Goal: Obtain resource: Obtain resource

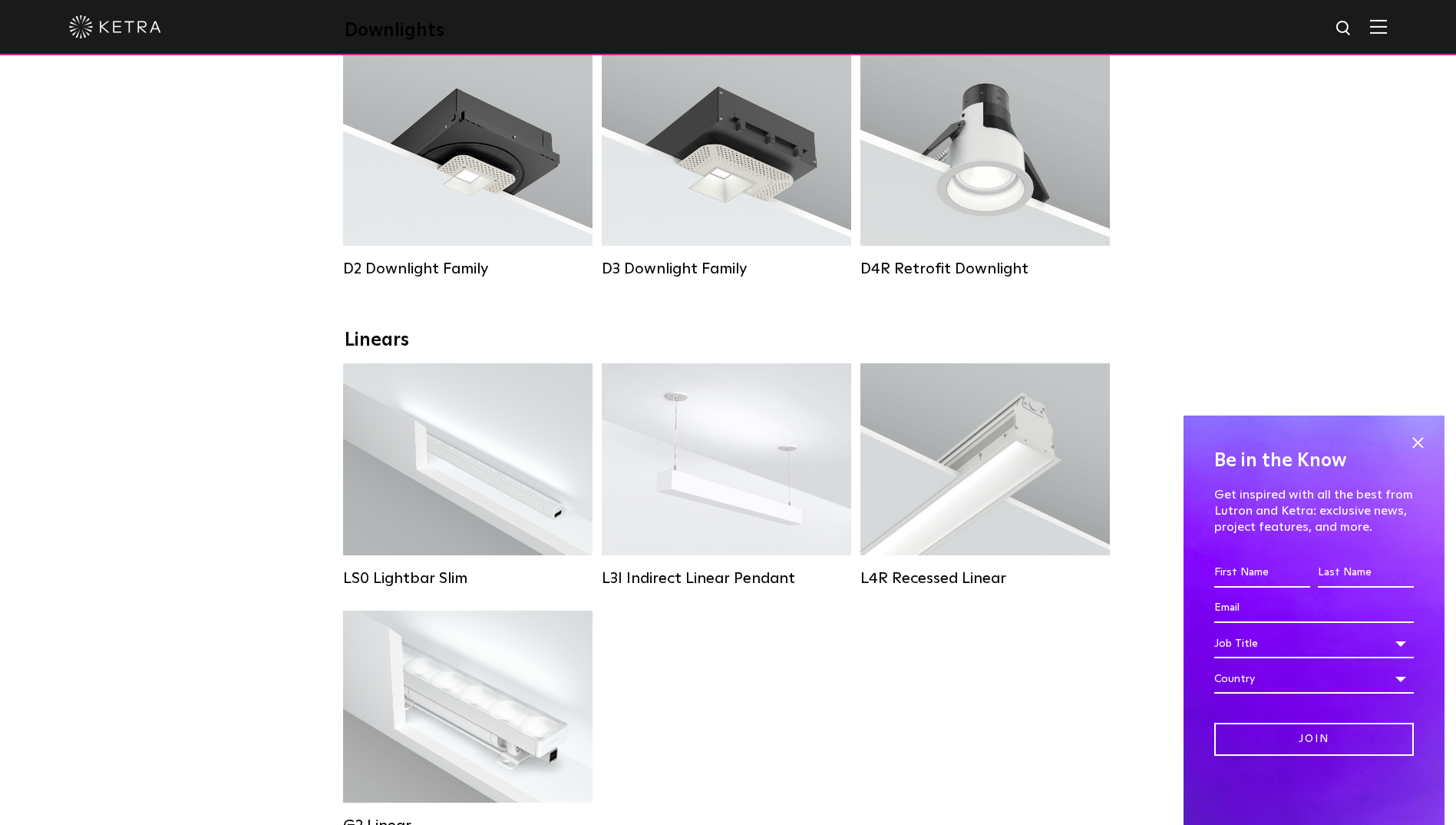
scroll to position [154, 0]
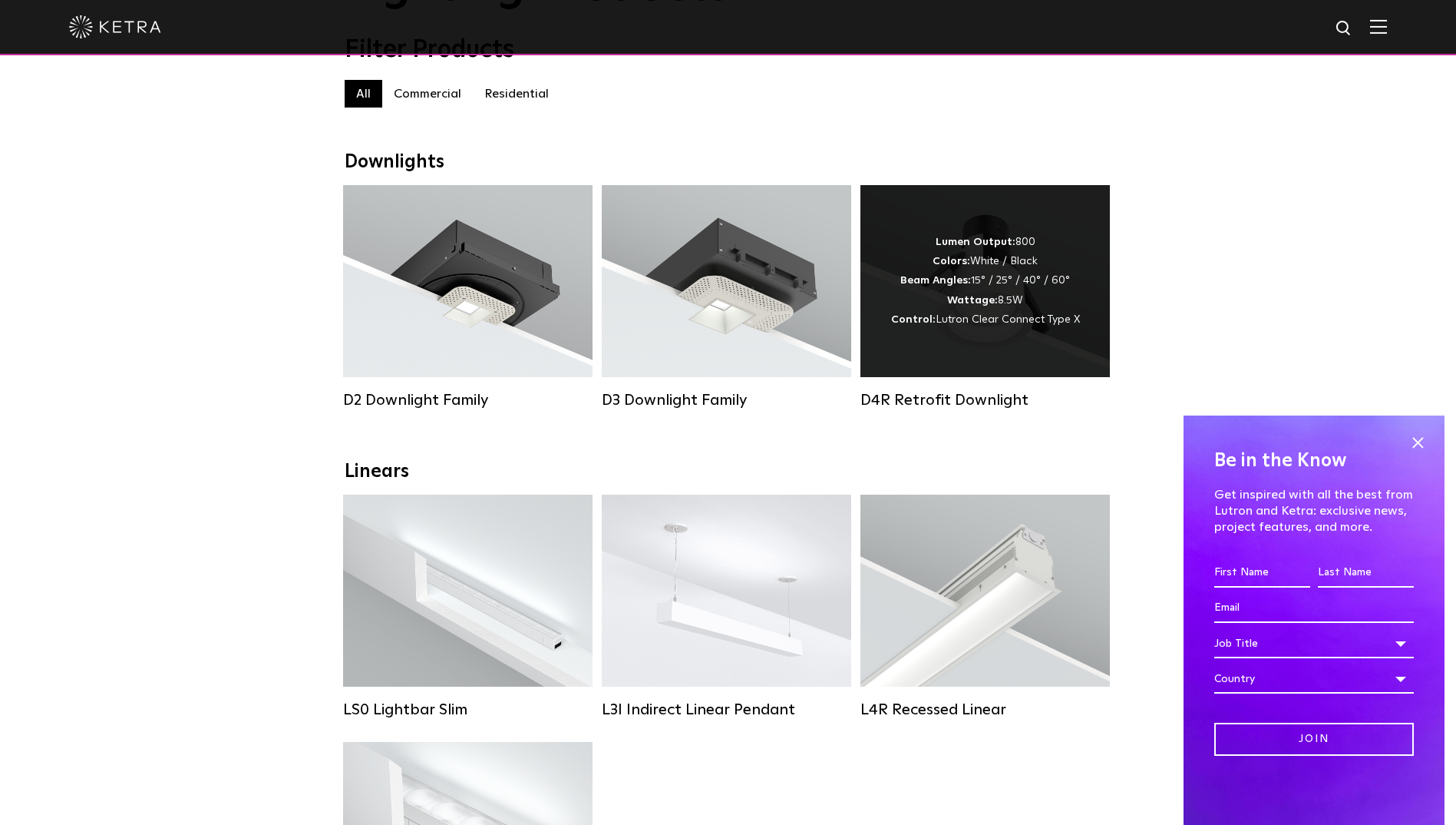
click at [978, 404] on div "D4R Retrofit Downlight" at bounding box center [986, 400] width 250 height 18
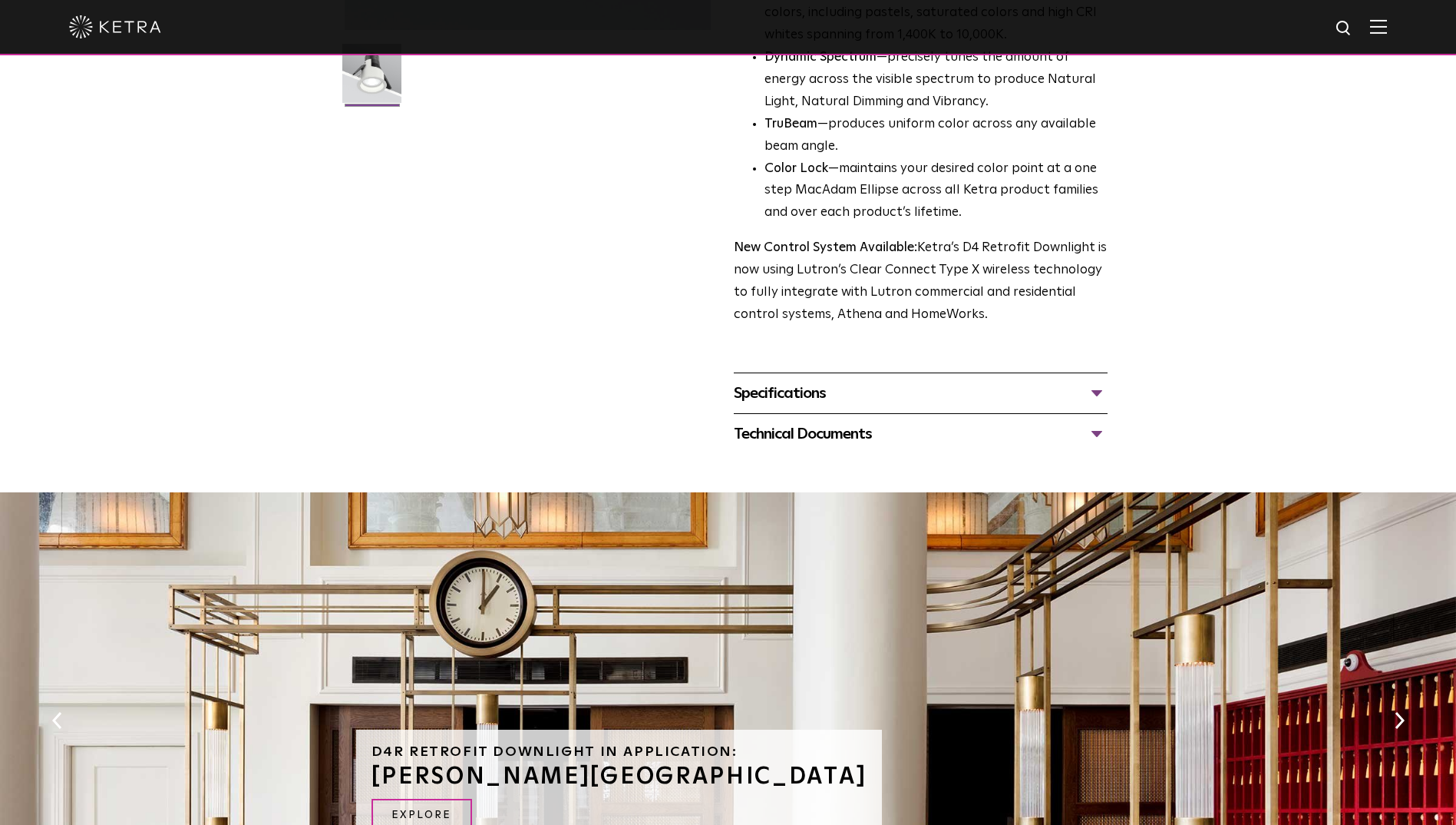
scroll to position [461, 0]
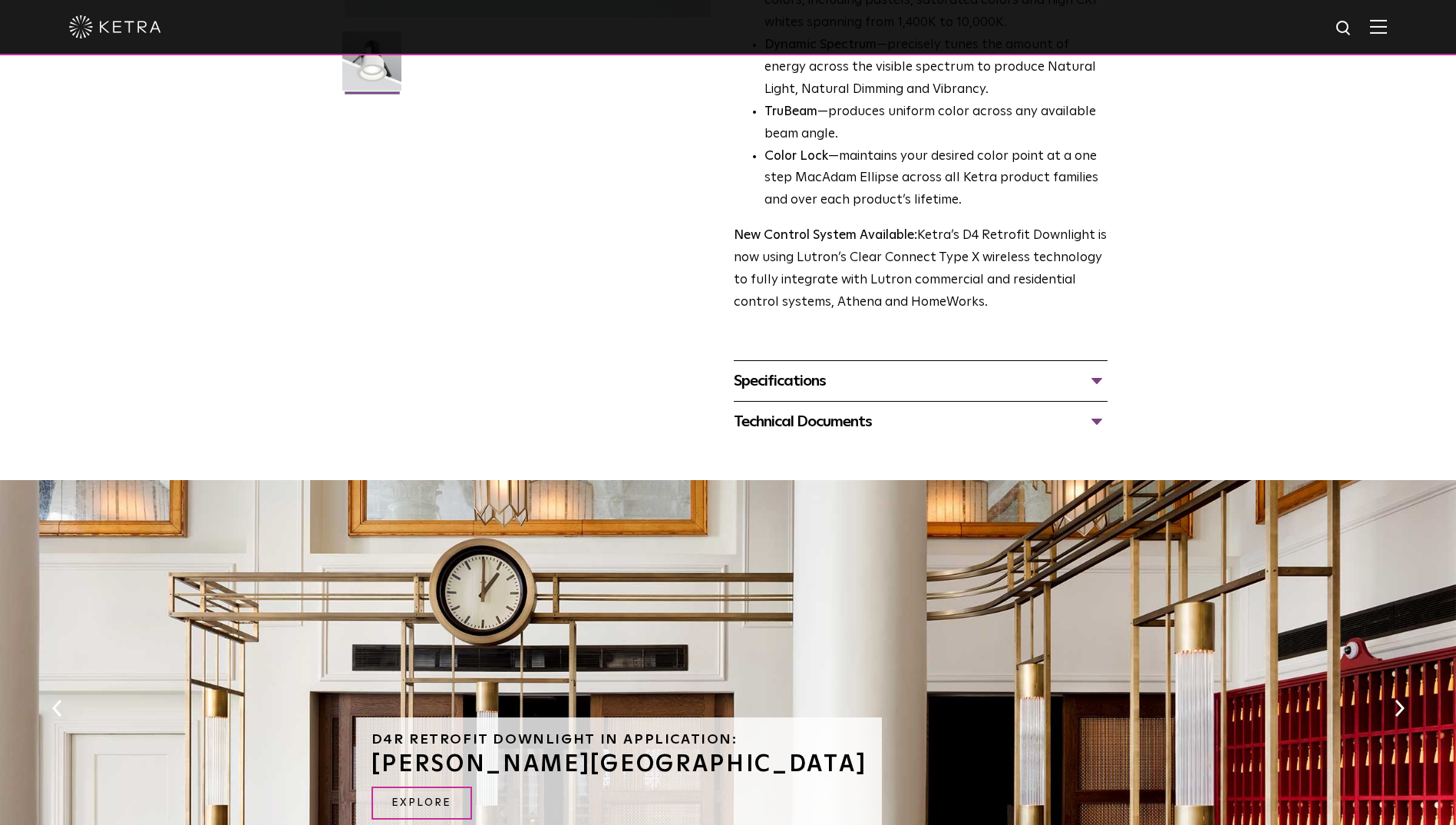
click at [832, 379] on div "Specifications" at bounding box center [921, 381] width 374 height 24
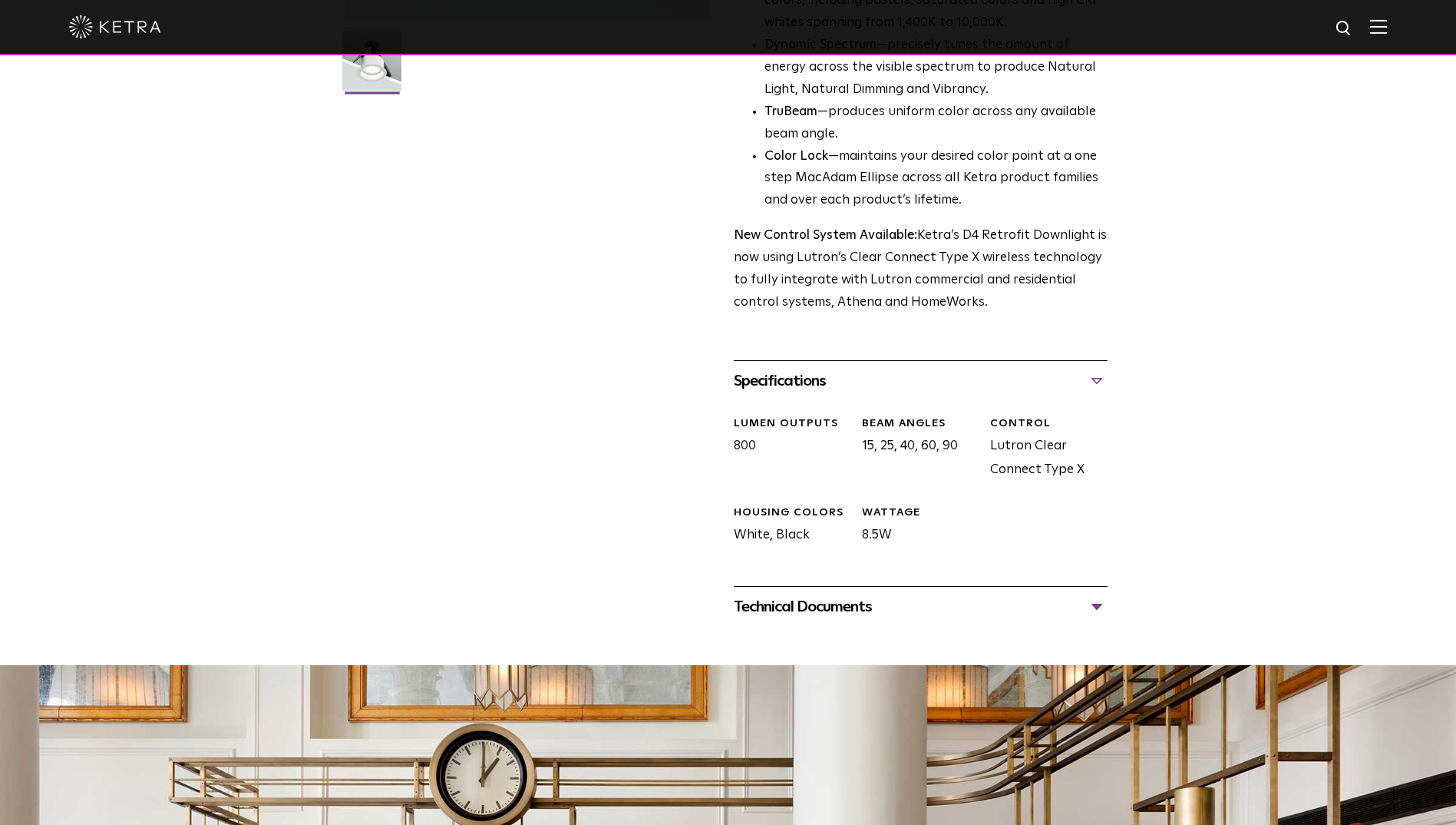
click at [860, 613] on div "Technical Documents" at bounding box center [921, 607] width 374 height 24
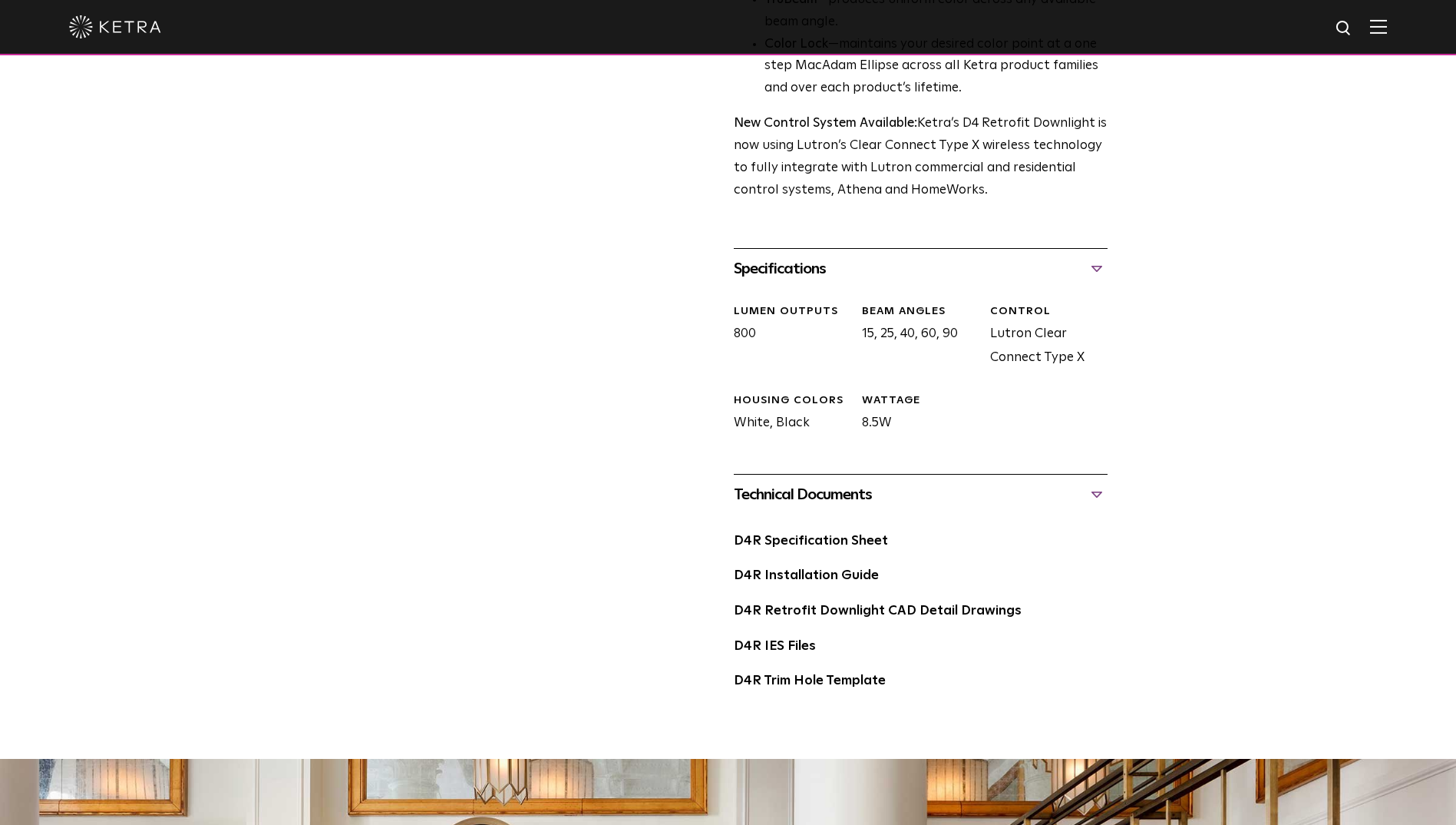
scroll to position [691, 0]
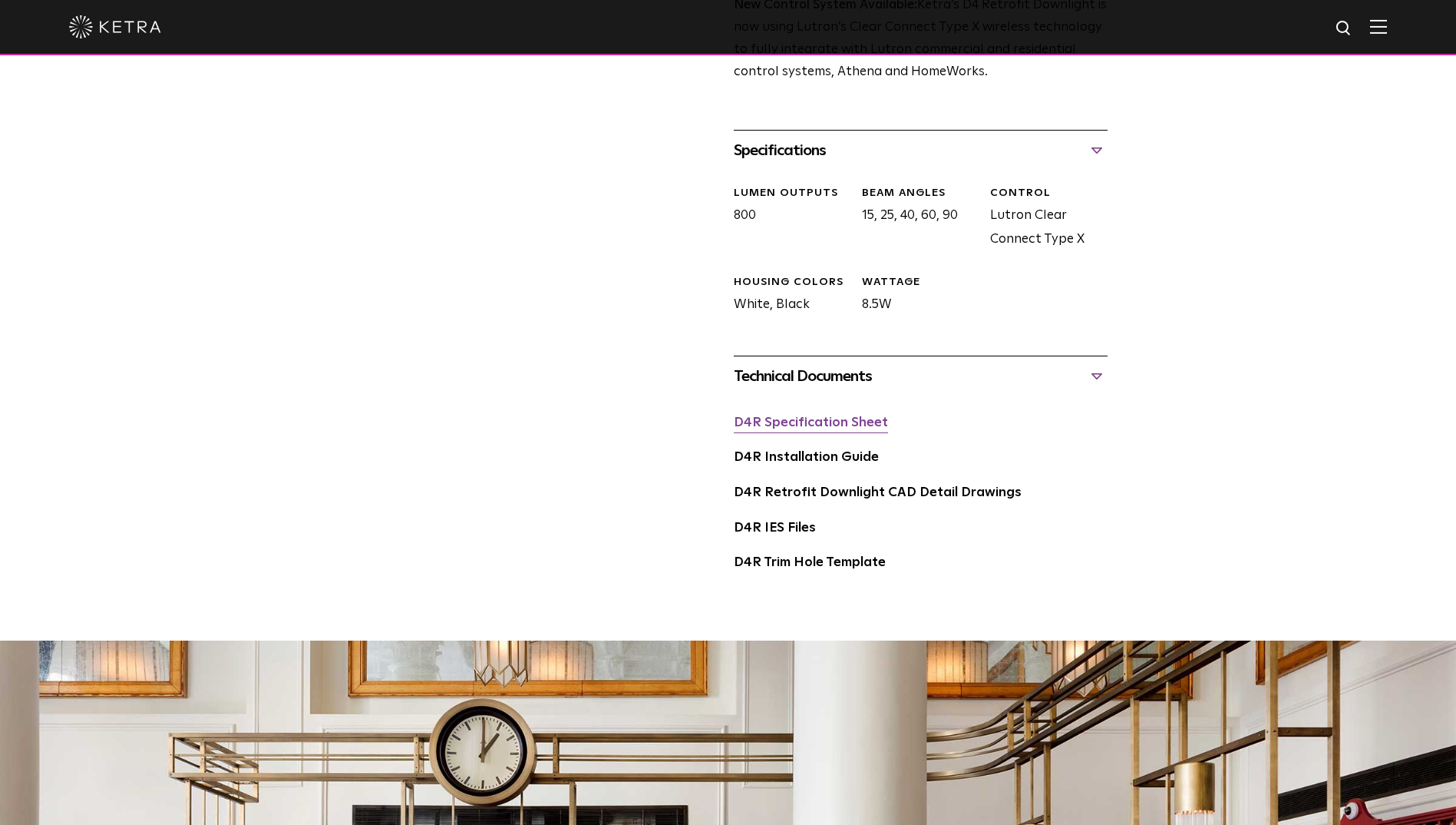
click at [858, 424] on link "D4R Specification Sheet" at bounding box center [811, 423] width 155 height 13
